Goal: Transaction & Acquisition: Purchase product/service

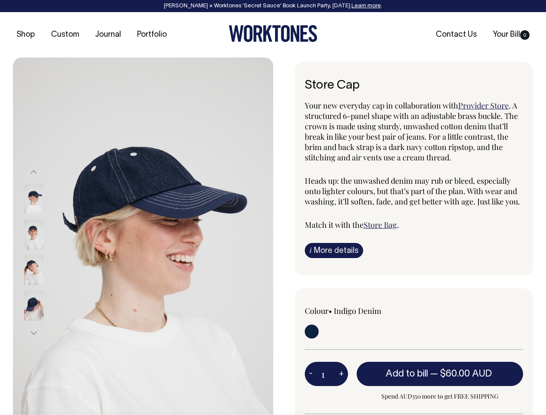
click at [143, 236] on img at bounding box center [143, 252] width 260 height 390
click at [45, 252] on div at bounding box center [45, 269] width 43 height 35
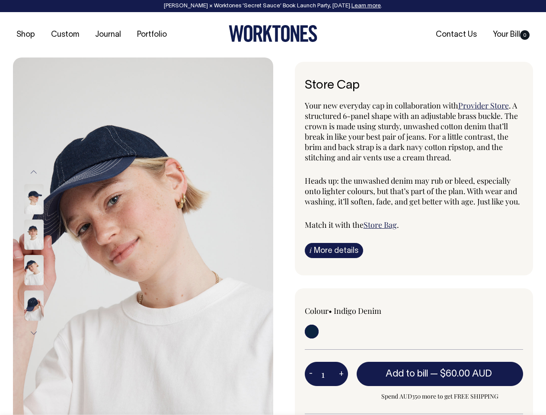
click at [34, 172] on button "Previous" at bounding box center [33, 172] width 13 height 19
click at [45, 288] on div at bounding box center [45, 305] width 43 height 35
click at [34, 333] on button "Next" at bounding box center [33, 332] width 13 height 19
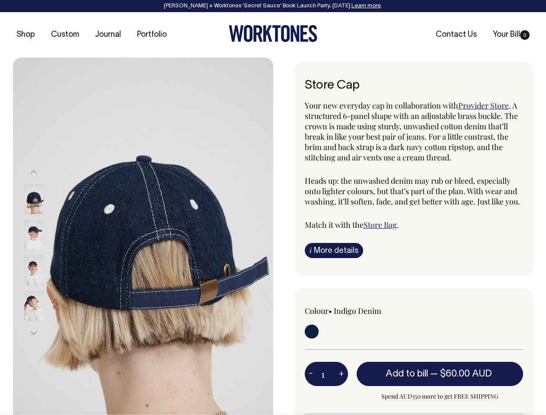
click at [311, 374] on button "-" at bounding box center [311, 373] width 12 height 17
click at [341, 374] on button "+" at bounding box center [341, 373] width 13 height 17
type input "2"
click at [440, 374] on span "— $60.00 AUD" at bounding box center [462, 374] width 64 height 9
